Goal: Task Accomplishment & Management: Manage account settings

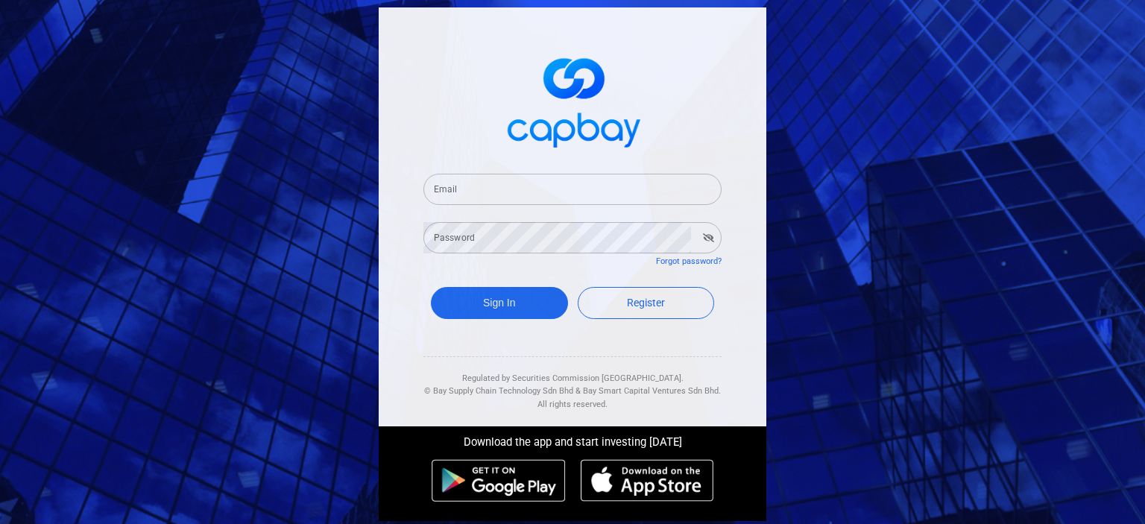
click at [456, 192] on input "Email" at bounding box center [573, 189] width 298 height 31
type input "[EMAIL_ADDRESS][DOMAIN_NAME]"
click at [500, 304] on button "Sign In" at bounding box center [499, 303] width 137 height 32
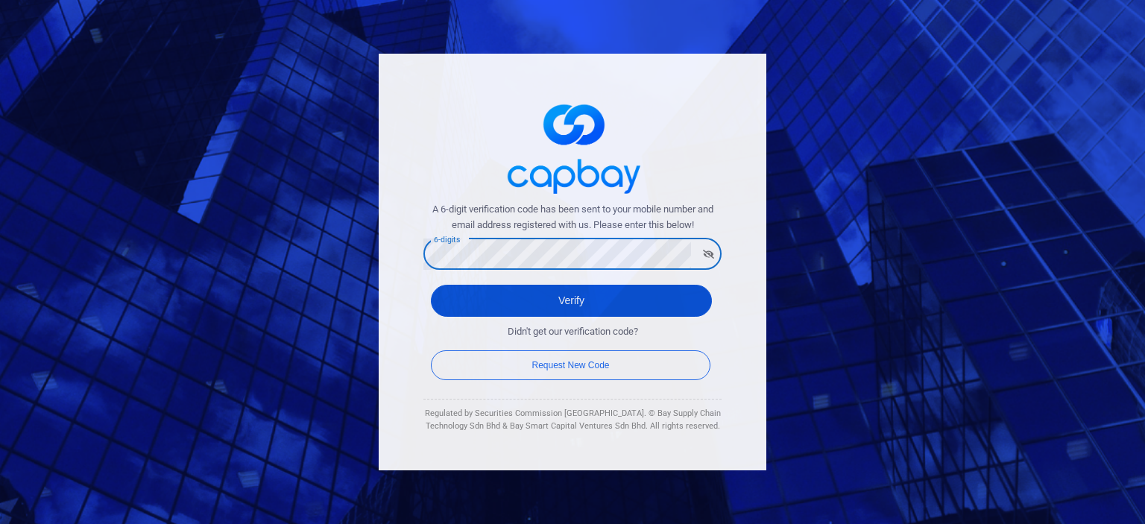
click at [591, 308] on button "Verify" at bounding box center [571, 301] width 281 height 32
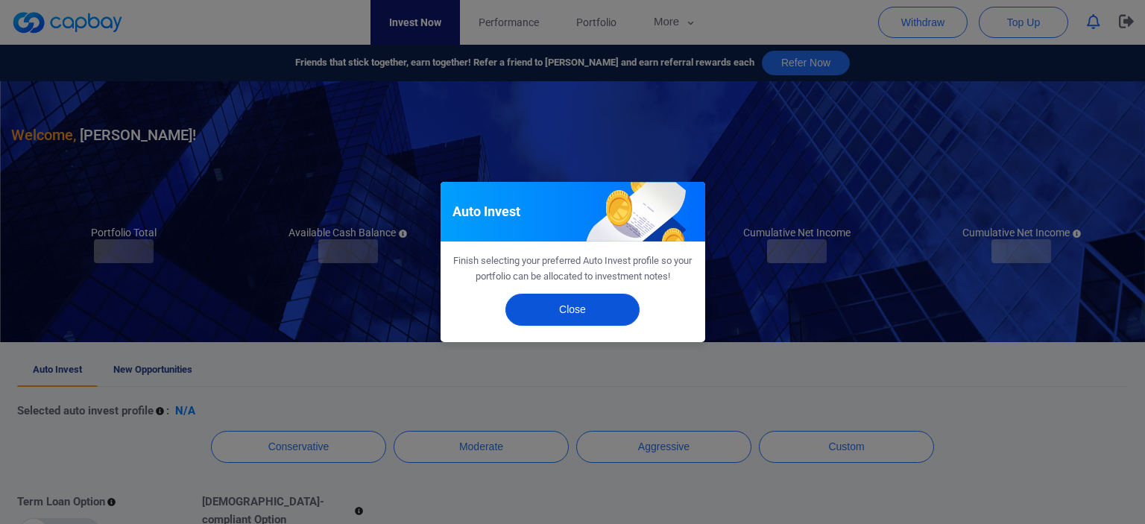
click at [585, 311] on button "Close" at bounding box center [573, 310] width 134 height 32
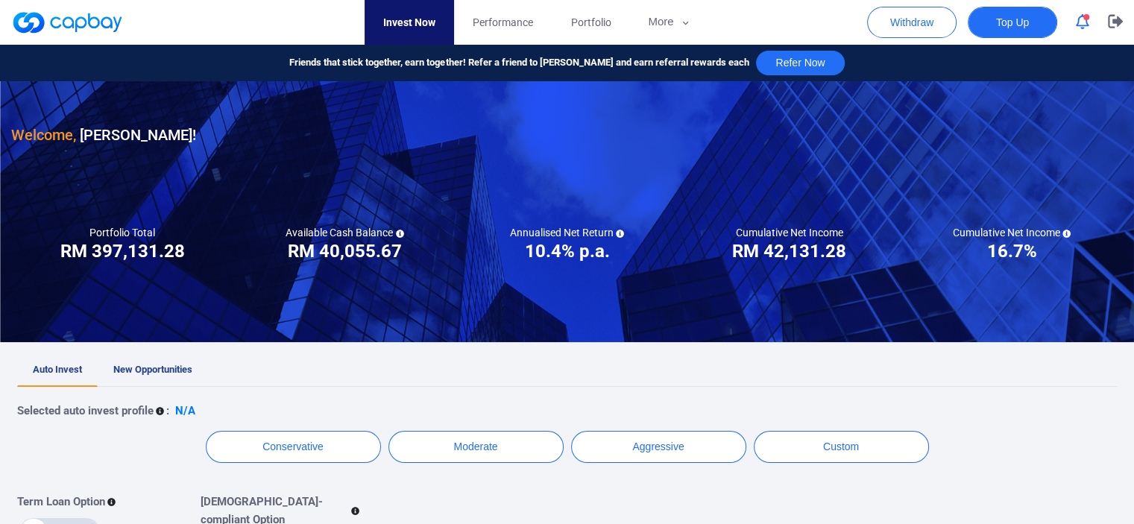
click at [1022, 25] on span "Top Up" at bounding box center [1012, 22] width 33 height 15
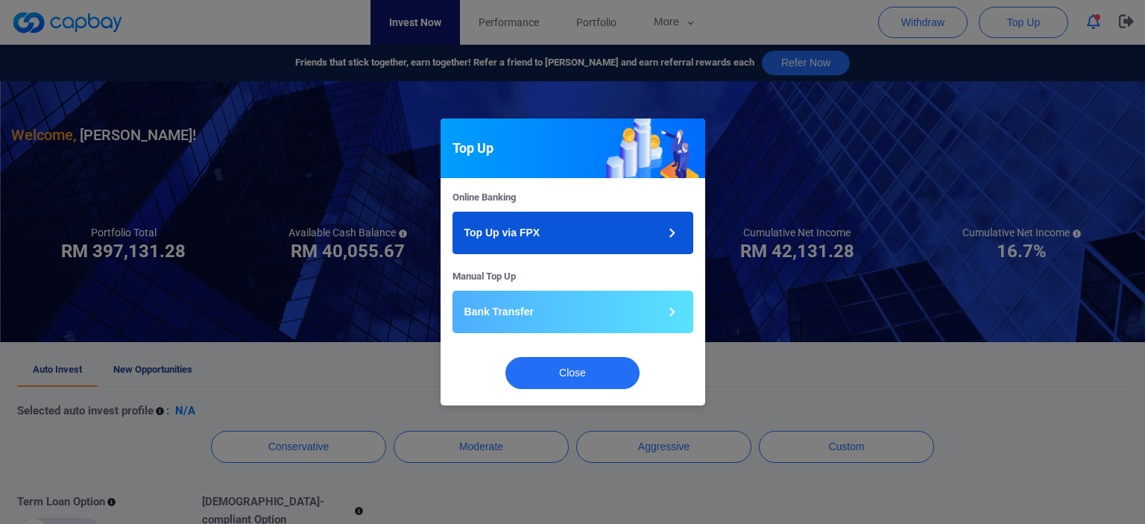
click at [580, 234] on button "Top Up via FPX" at bounding box center [573, 233] width 241 height 43
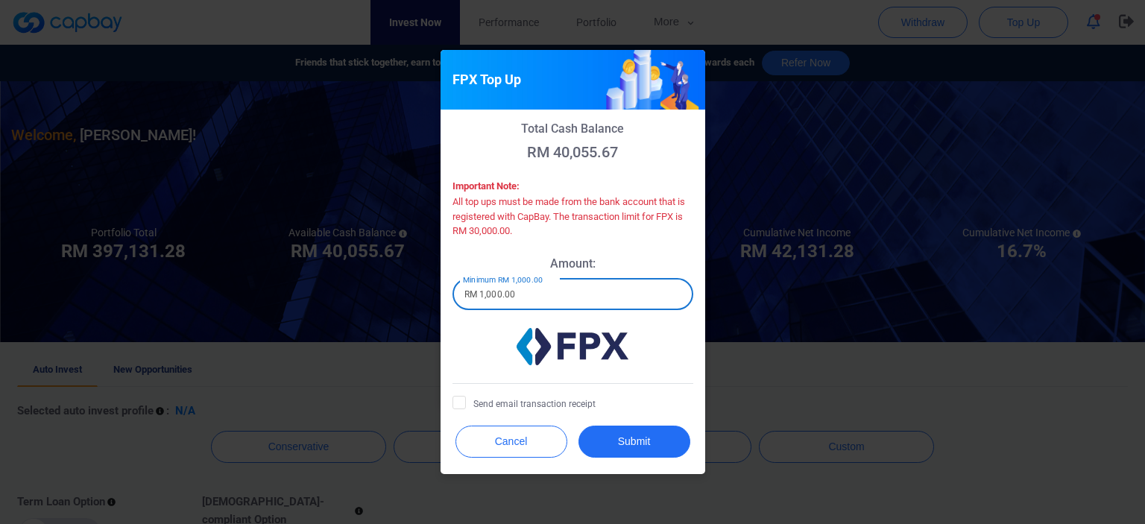
drag, startPoint x: 528, startPoint y: 297, endPoint x: 431, endPoint y: 294, distance: 97.0
click at [431, 294] on div "FPX Top Up Total Cash Balance RM 40,055.67 Important Note: All top ups must be …" at bounding box center [572, 262] width 1145 height 524
type input "RM 25,000"
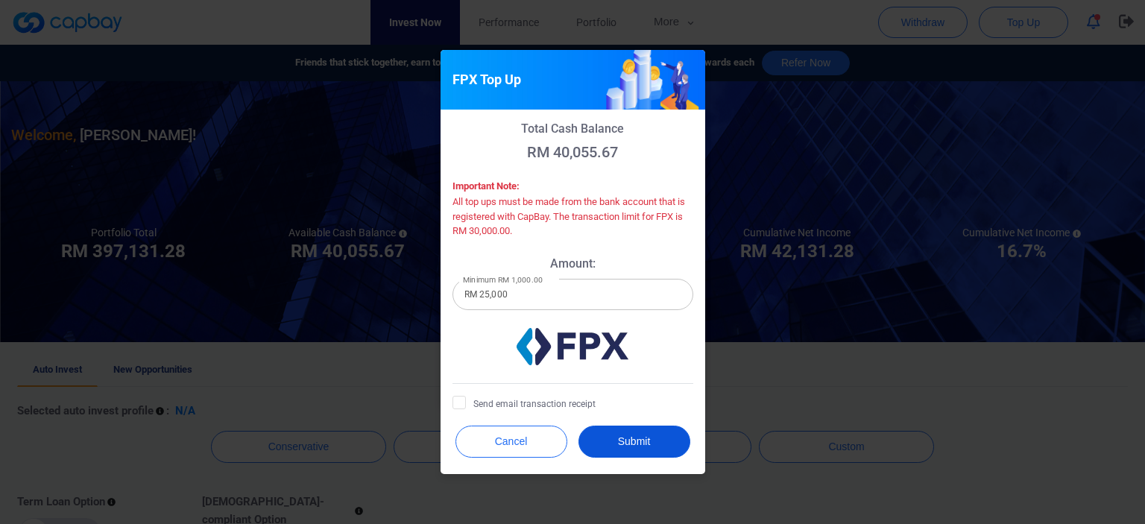
click at [638, 444] on button "Submit" at bounding box center [635, 442] width 112 height 32
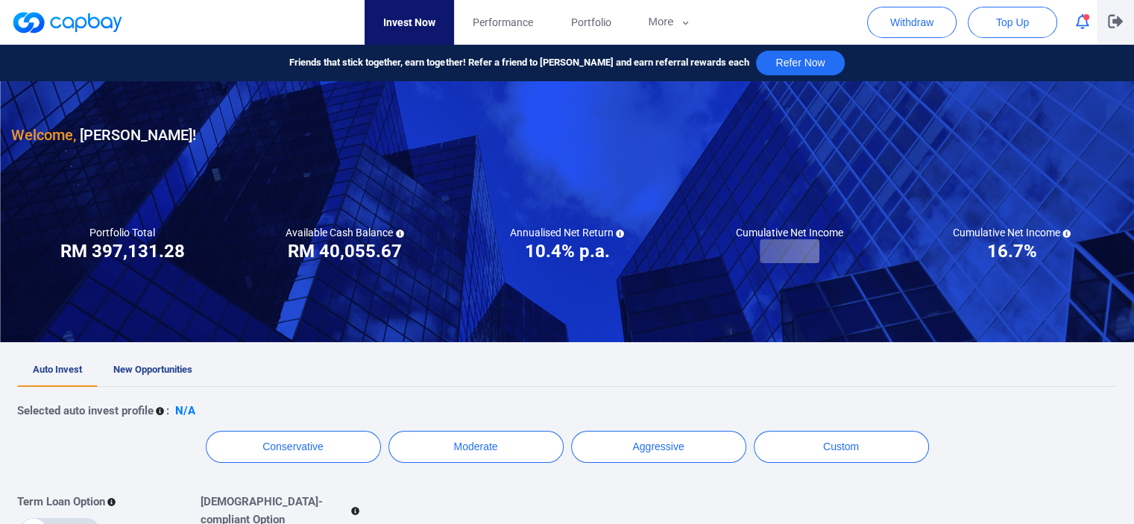
click at [1115, 22] on icon "button" at bounding box center [1115, 21] width 15 height 13
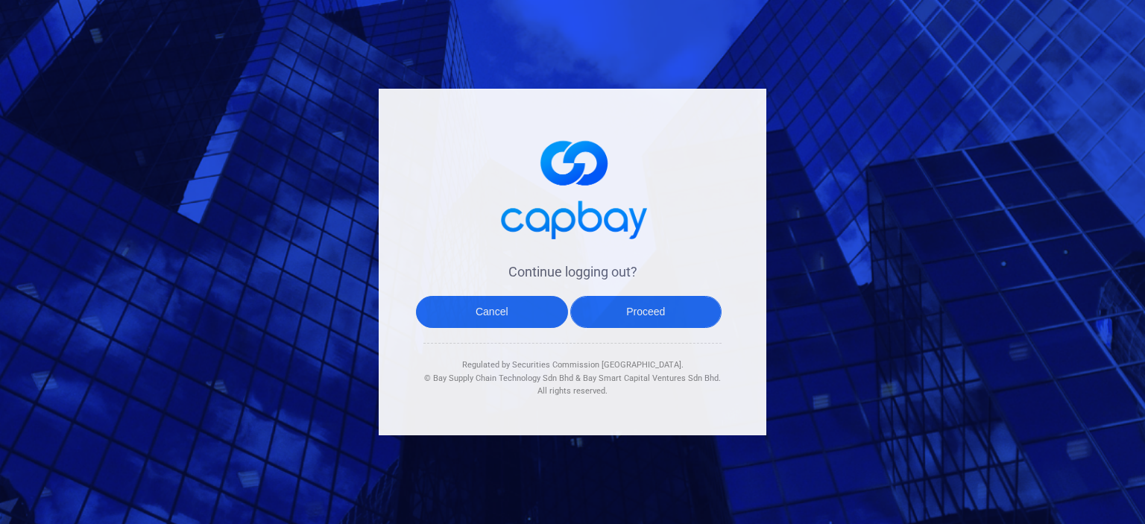
click at [620, 313] on button "Proceed" at bounding box center [647, 312] width 152 height 32
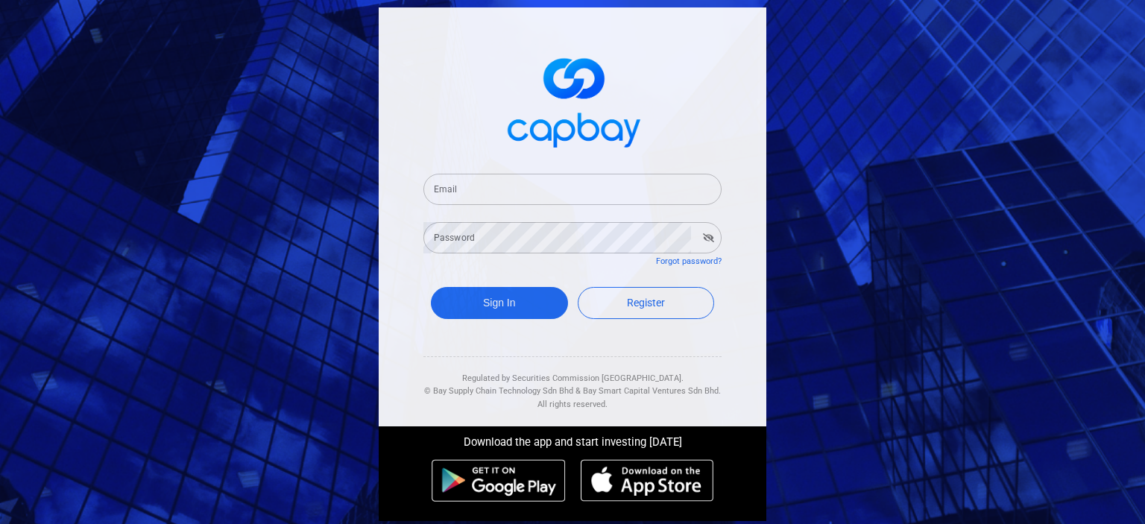
click at [474, 194] on input "Email" at bounding box center [573, 189] width 298 height 31
type input "[EMAIL_ADDRESS][DOMAIN_NAME]"
click at [484, 298] on button "Sign In" at bounding box center [499, 303] width 137 height 32
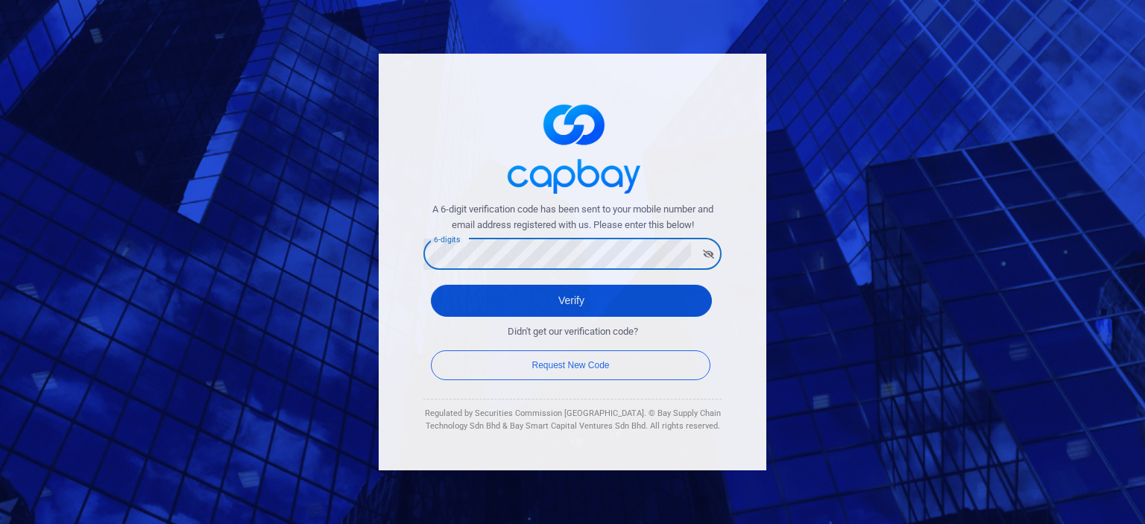
click at [480, 300] on button "Verify" at bounding box center [571, 301] width 281 height 32
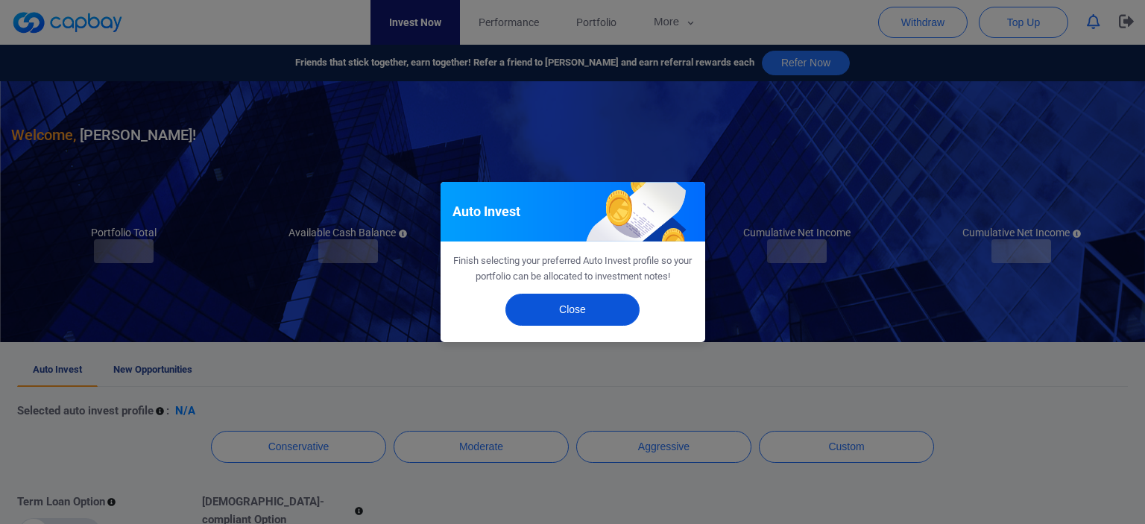
click at [550, 311] on button "Close" at bounding box center [573, 310] width 134 height 32
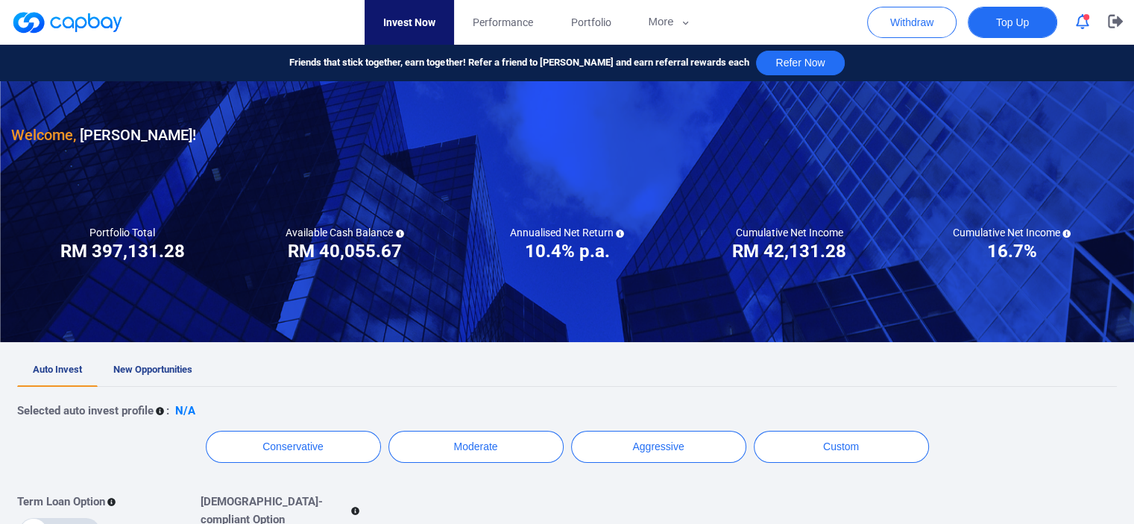
click at [1022, 29] on span "Top Up" at bounding box center [1012, 22] width 33 height 15
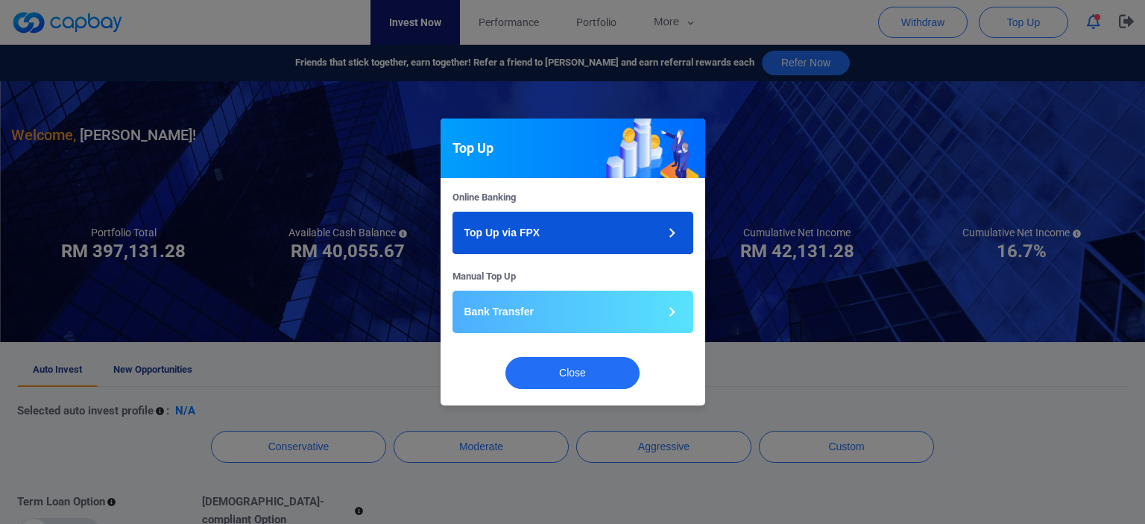
click at [570, 238] on button "Top Up via FPX" at bounding box center [573, 233] width 241 height 43
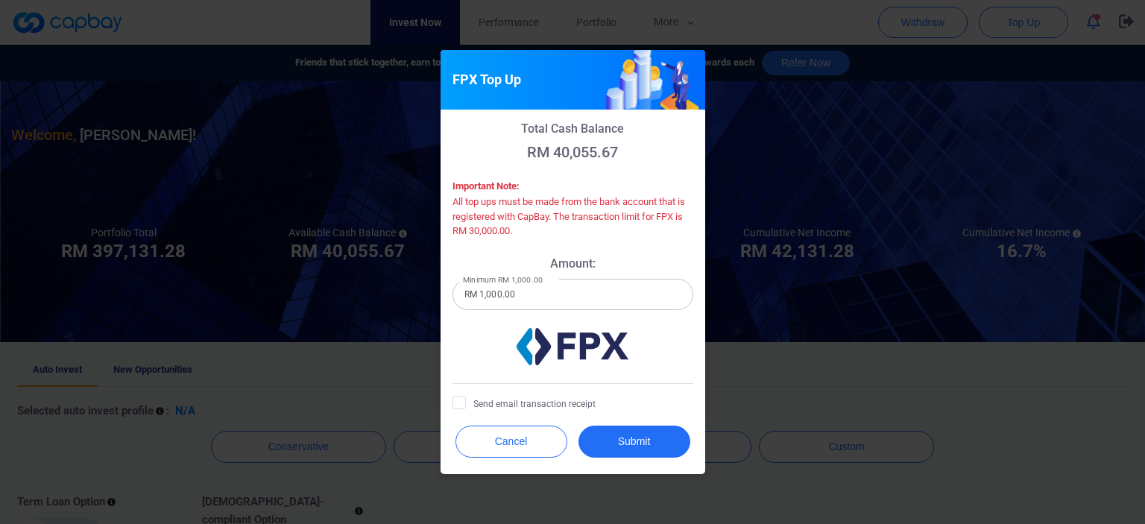
click at [504, 298] on input "RM 1,000.00" at bounding box center [573, 294] width 241 height 31
drag, startPoint x: 525, startPoint y: 298, endPoint x: 437, endPoint y: 292, distance: 88.2
click at [437, 292] on div "FPX Top Up Total Cash Balance RM 40,055.67 Important Note: All top ups must be …" at bounding box center [572, 262] width 1145 height 524
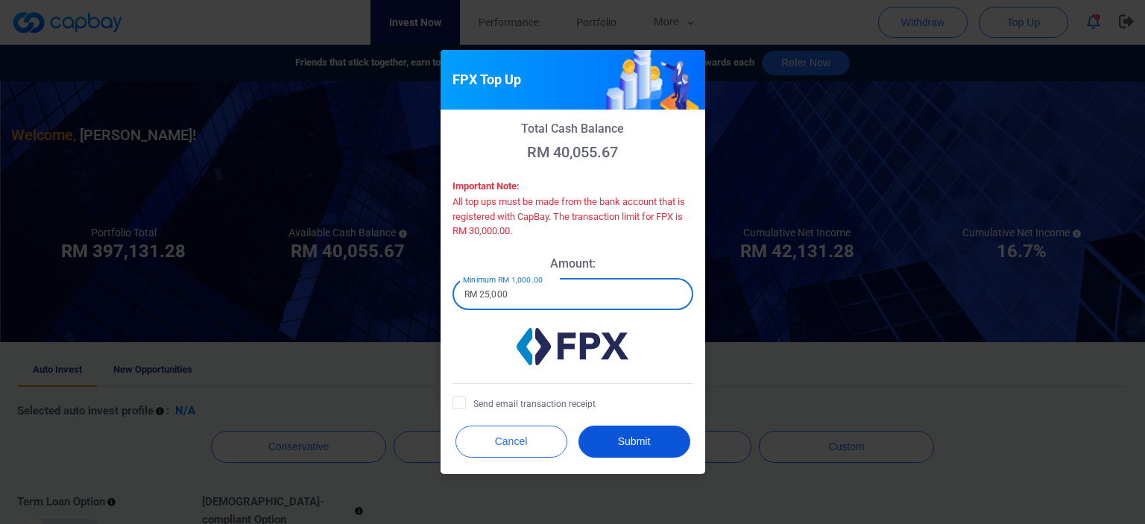
type input "RM 25,000"
click at [641, 444] on button "Submit" at bounding box center [635, 442] width 112 height 32
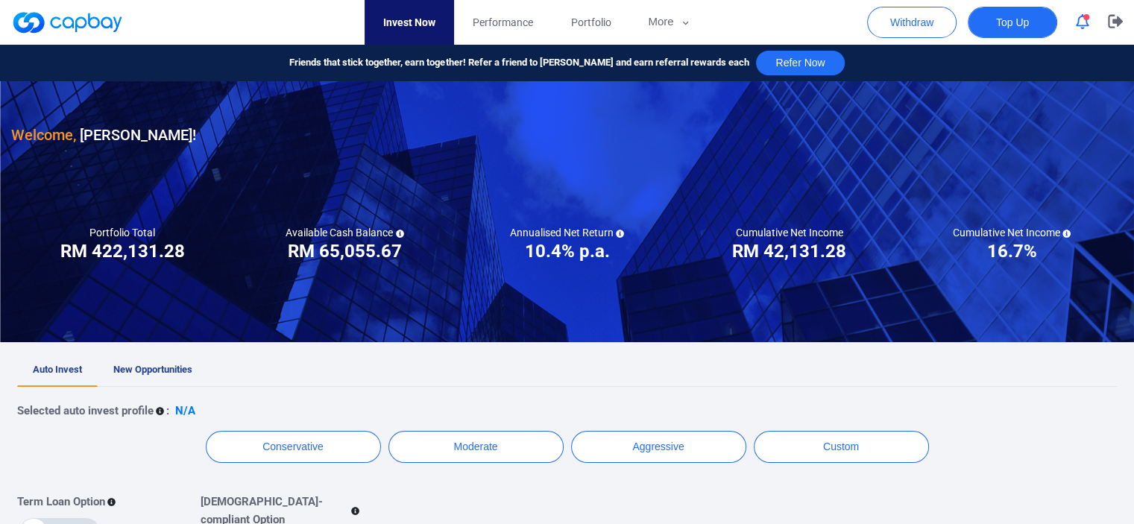
click at [1005, 17] on span "Top Up" at bounding box center [1012, 22] width 33 height 15
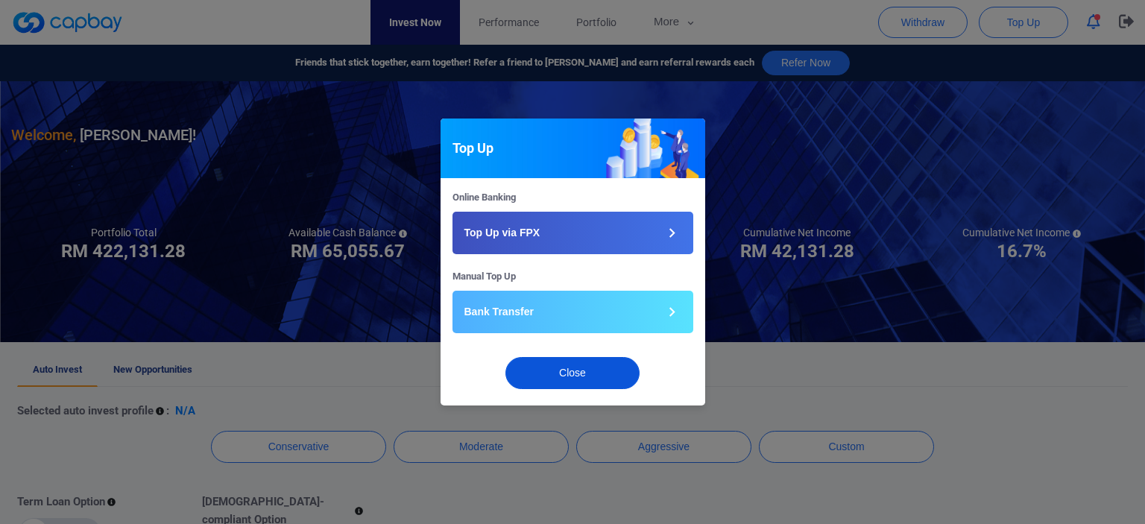
click at [556, 379] on button "Close" at bounding box center [573, 373] width 134 height 32
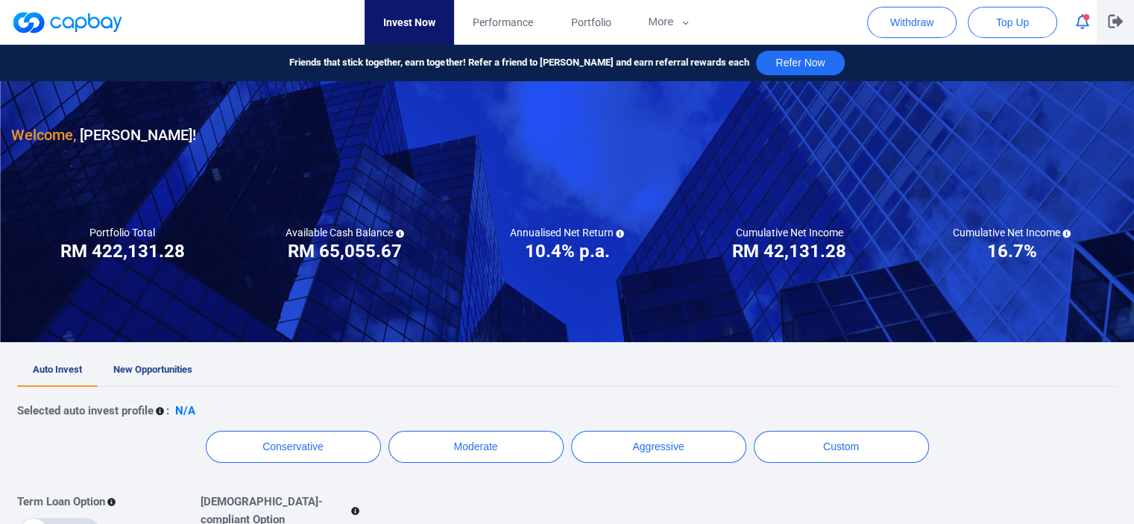
click at [1110, 23] on icon "button" at bounding box center [1115, 21] width 15 height 14
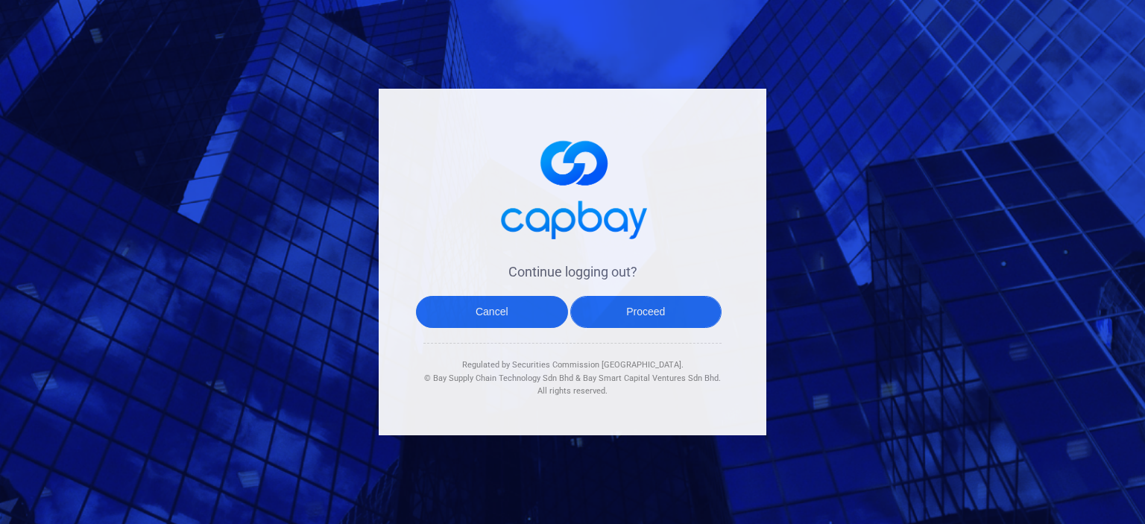
click at [655, 316] on button "Proceed" at bounding box center [647, 312] width 152 height 32
